Goal: Transaction & Acquisition: Purchase product/service

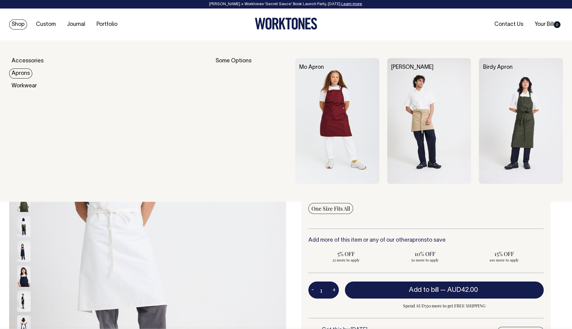
click at [20, 73] on link "Aprons" at bounding box center [20, 73] width 23 height 10
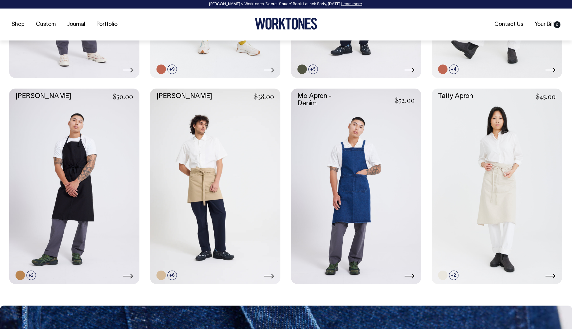
scroll to position [421, 0]
click at [225, 208] on link at bounding box center [215, 185] width 130 height 195
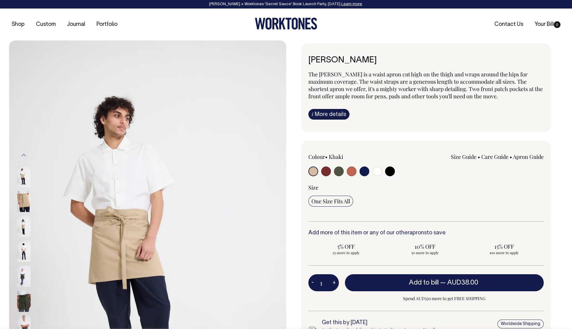
click at [375, 173] on input "radio" at bounding box center [377, 171] width 10 height 10
radio input "true"
select select "Off-White"
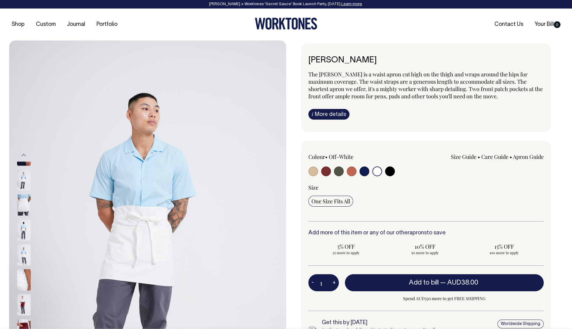
click at [26, 197] on img at bounding box center [24, 204] width 14 height 21
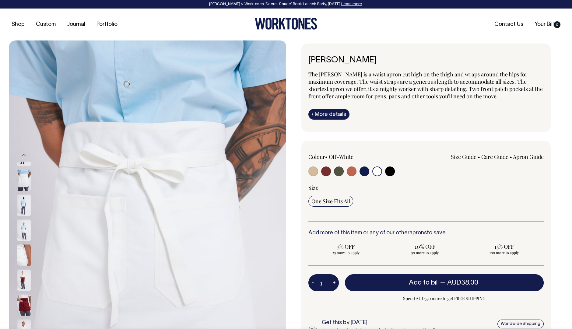
click at [364, 171] on input "radio" at bounding box center [364, 171] width 10 height 10
radio input "true"
select select "Dark Navy"
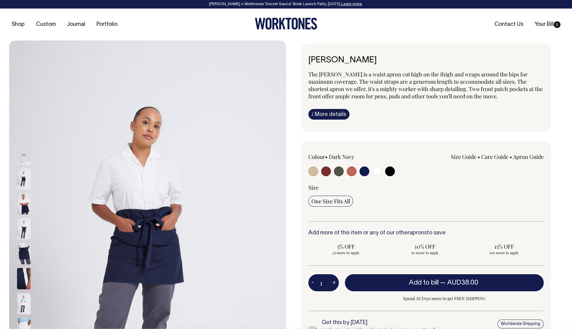
click at [351, 171] on input "radio" at bounding box center [352, 171] width 10 height 10
radio input "true"
select select "Rust"
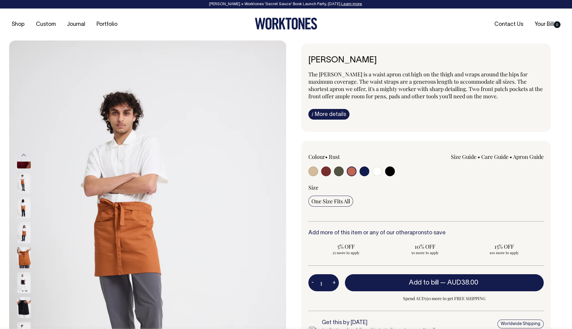
click at [376, 168] on input "radio" at bounding box center [377, 171] width 10 height 10
radio input "true"
select select "Off-White"
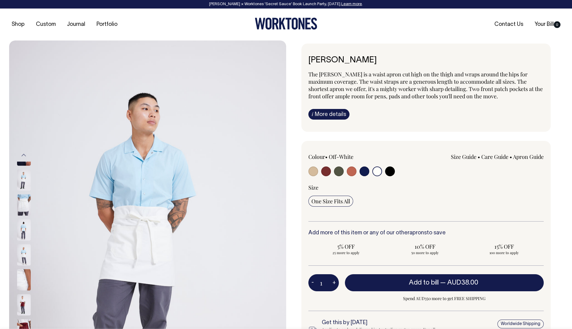
click at [364, 171] on input "radio" at bounding box center [364, 171] width 10 height 10
radio input "true"
select select "Dark Navy"
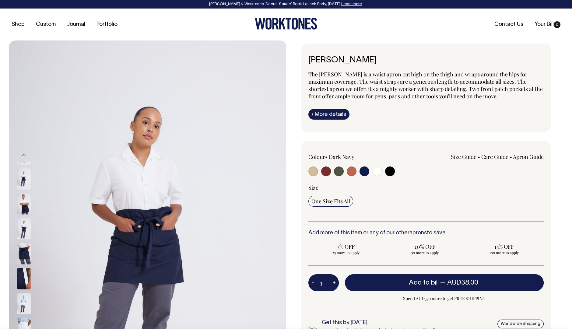
click at [389, 171] on input "radio" at bounding box center [390, 171] width 10 height 10
radio input "true"
select select "Black"
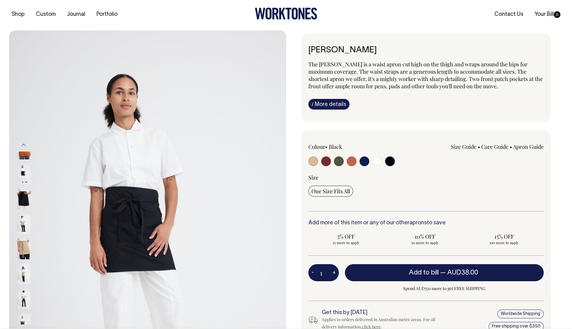
scroll to position [10, 0]
drag, startPoint x: 334, startPoint y: 221, endPoint x: 446, endPoint y: 222, distance: 112.3
click at [446, 222] on h6 "Add more of this item or any of our other aprons to save" at bounding box center [426, 223] width 236 height 6
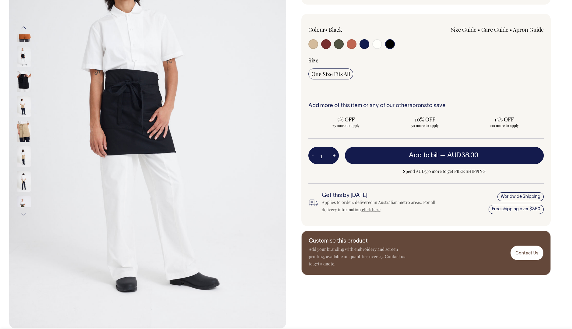
scroll to position [128, 0]
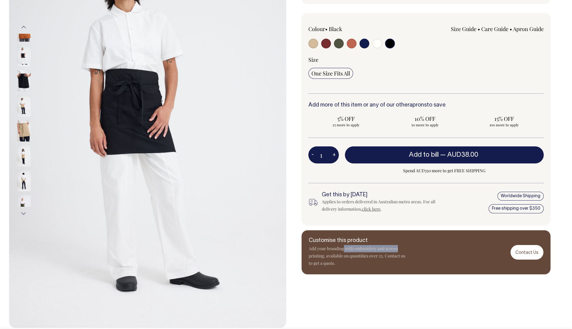
drag, startPoint x: 343, startPoint y: 247, endPoint x: 405, endPoint y: 247, distance: 61.8
click at [405, 247] on p "Add your branding with embroidery and screen printing, available on quantities …" at bounding box center [357, 256] width 97 height 22
click at [348, 290] on div "[PERSON_NAME] The [PERSON_NAME] is a waist apron cut high on the thigh and wrap…" at bounding box center [424, 120] width 277 height 415
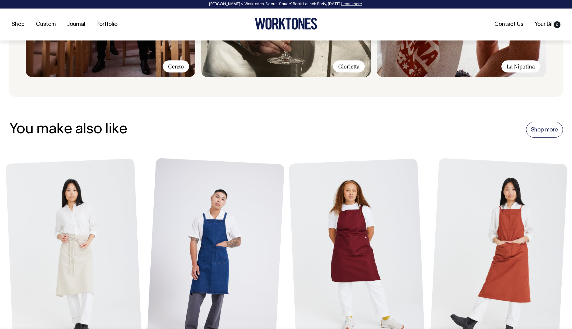
scroll to position [611, 0]
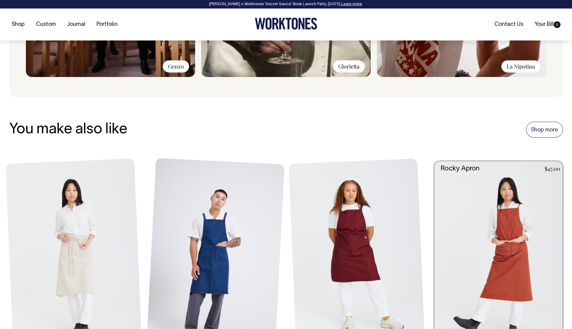
click at [463, 222] on link at bounding box center [500, 257] width 132 height 193
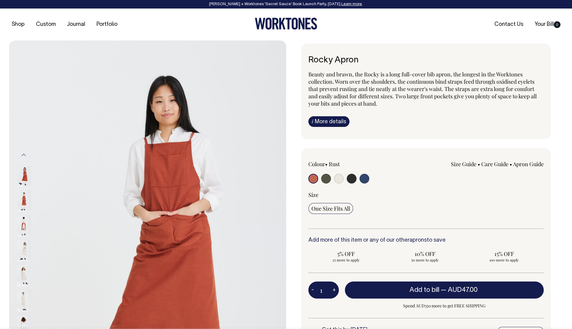
click at [29, 171] on img at bounding box center [24, 176] width 14 height 21
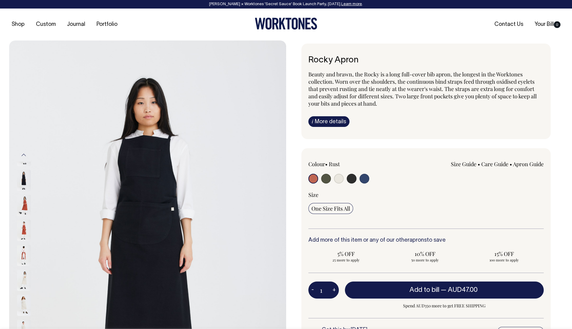
click at [26, 197] on img at bounding box center [24, 205] width 14 height 21
click at [22, 250] on img at bounding box center [24, 255] width 14 height 21
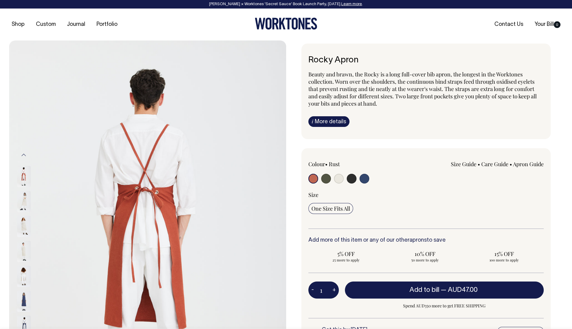
click at [345, 174] on div at bounding box center [355, 179] width 94 height 11
click at [334, 176] on input "radio" at bounding box center [339, 179] width 10 height 10
radio input "true"
select select "Natural"
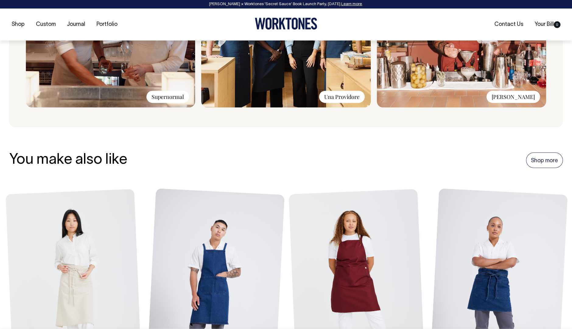
scroll to position [580, 0]
